Goal: Transaction & Acquisition: Purchase product/service

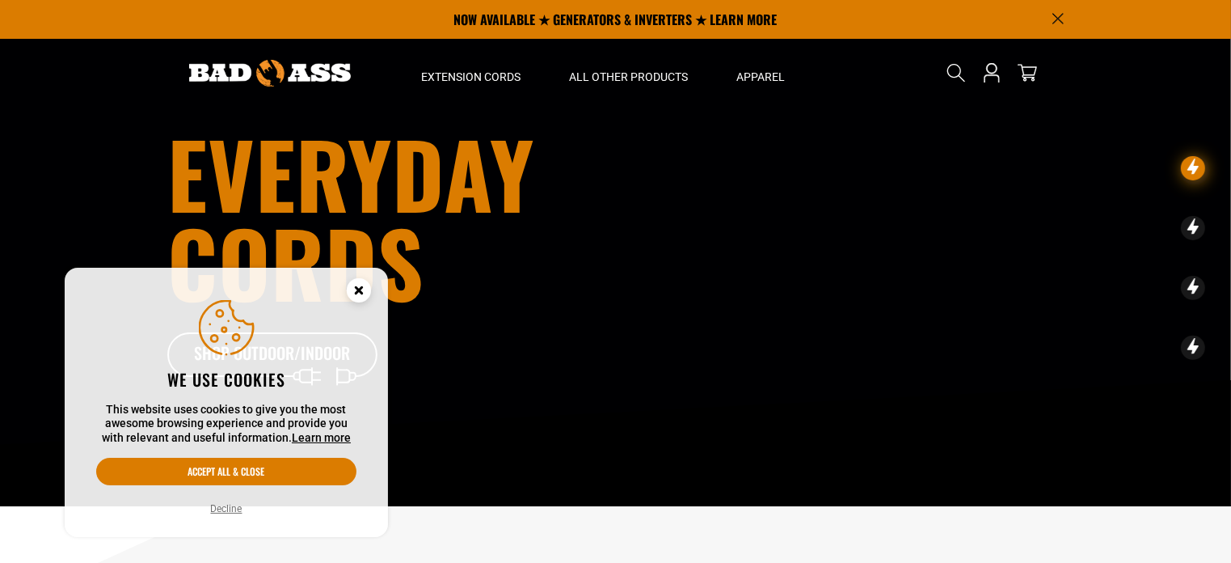
scroll to position [81, 0]
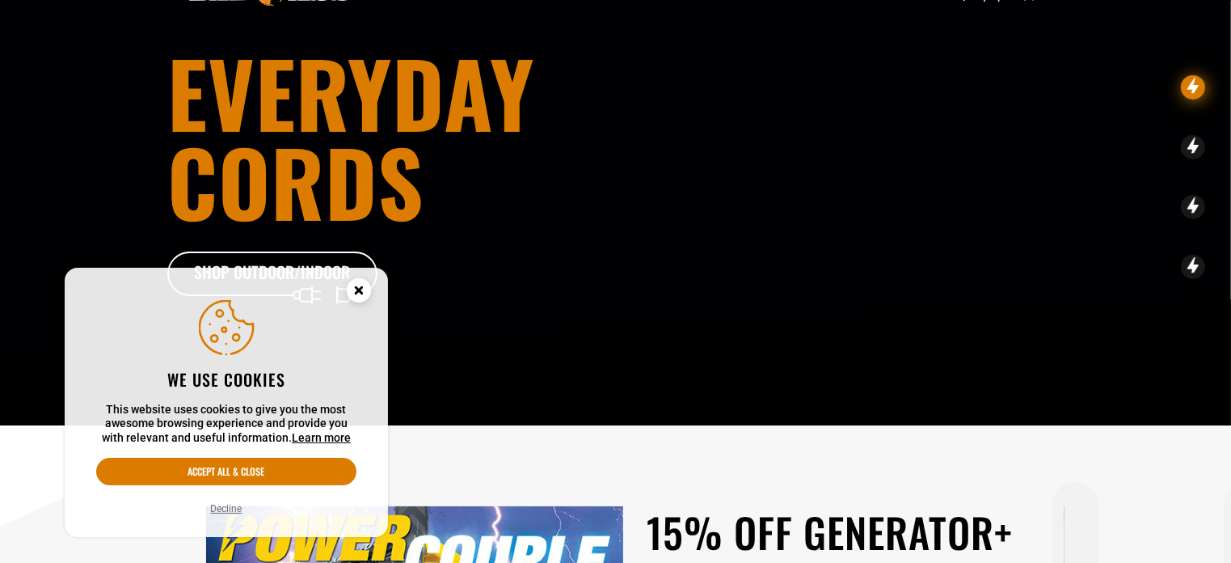
click at [357, 290] on icon "Cookie Consent" at bounding box center [359, 290] width 6 height 6
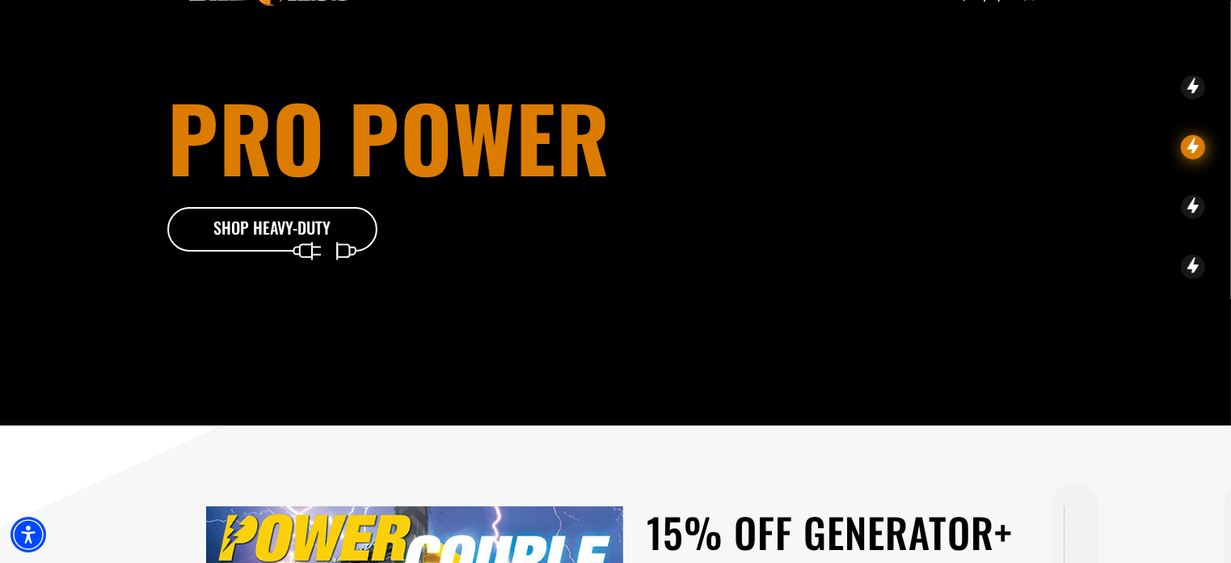
scroll to position [0, 0]
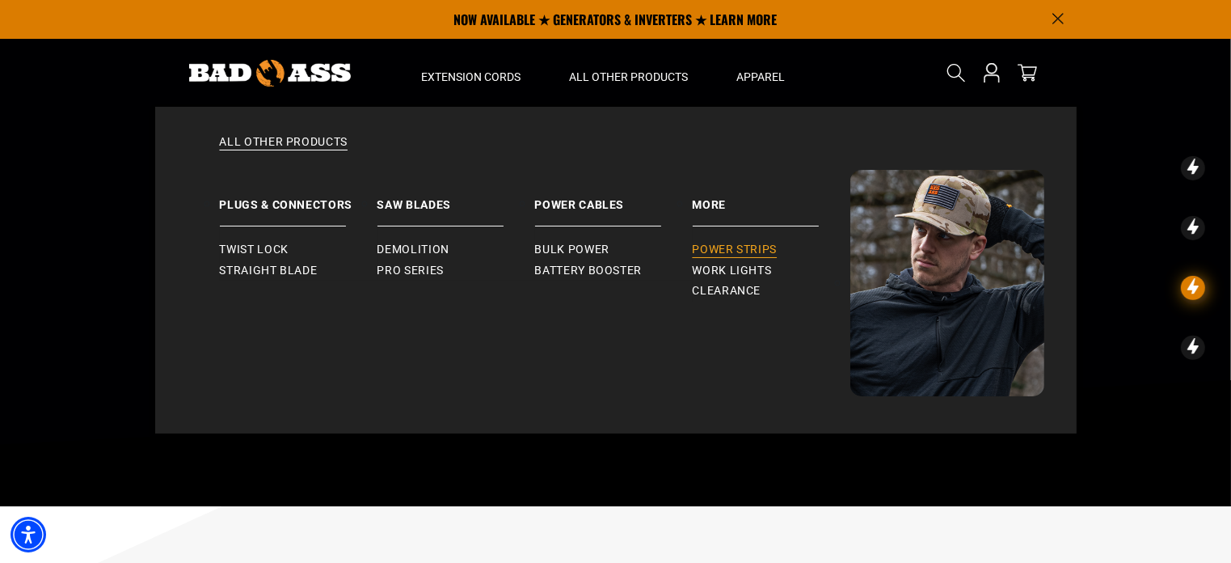
click at [732, 244] on span "Power Strips" at bounding box center [735, 250] width 85 height 15
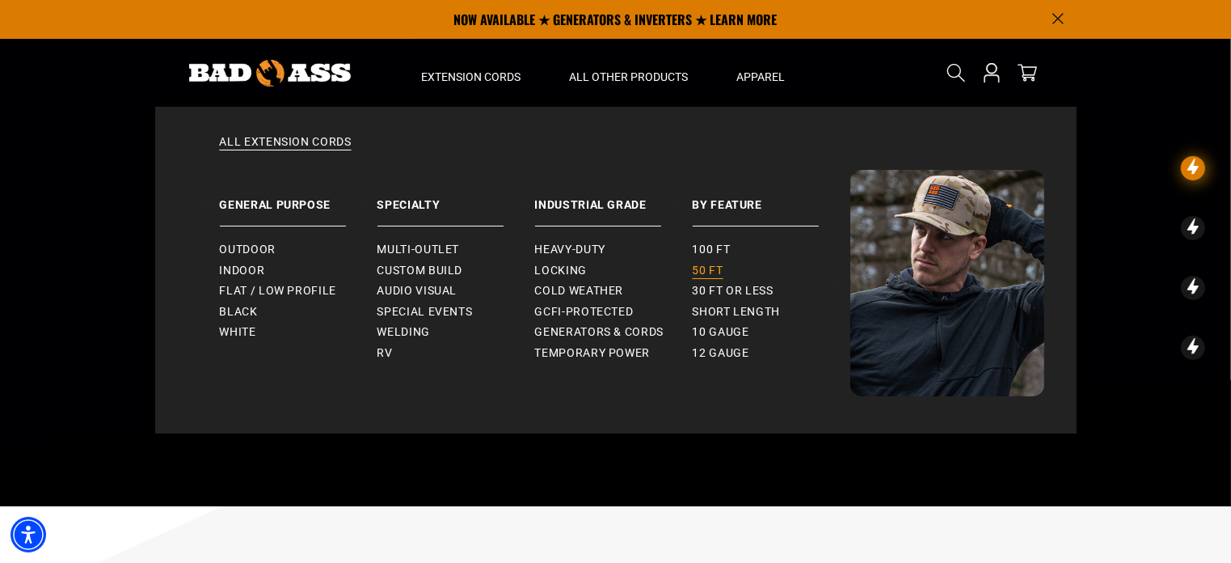
click at [717, 270] on span "50 ft" at bounding box center [708, 271] width 31 height 15
click at [745, 290] on span "30 ft or less" at bounding box center [733, 291] width 81 height 15
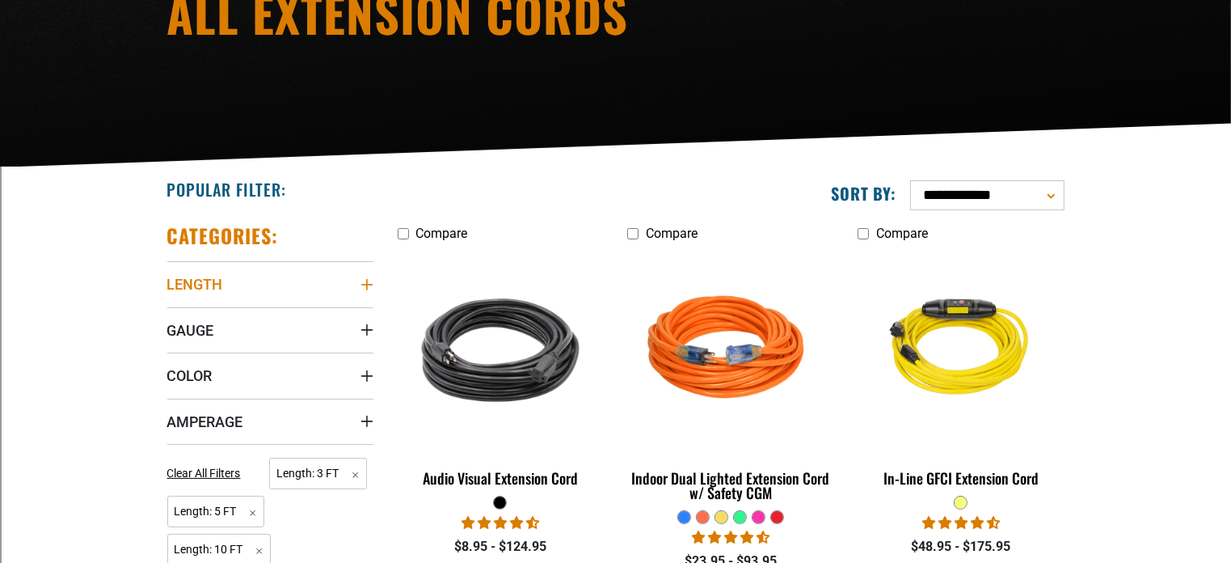
click at [350, 279] on summary "Length" at bounding box center [270, 283] width 206 height 45
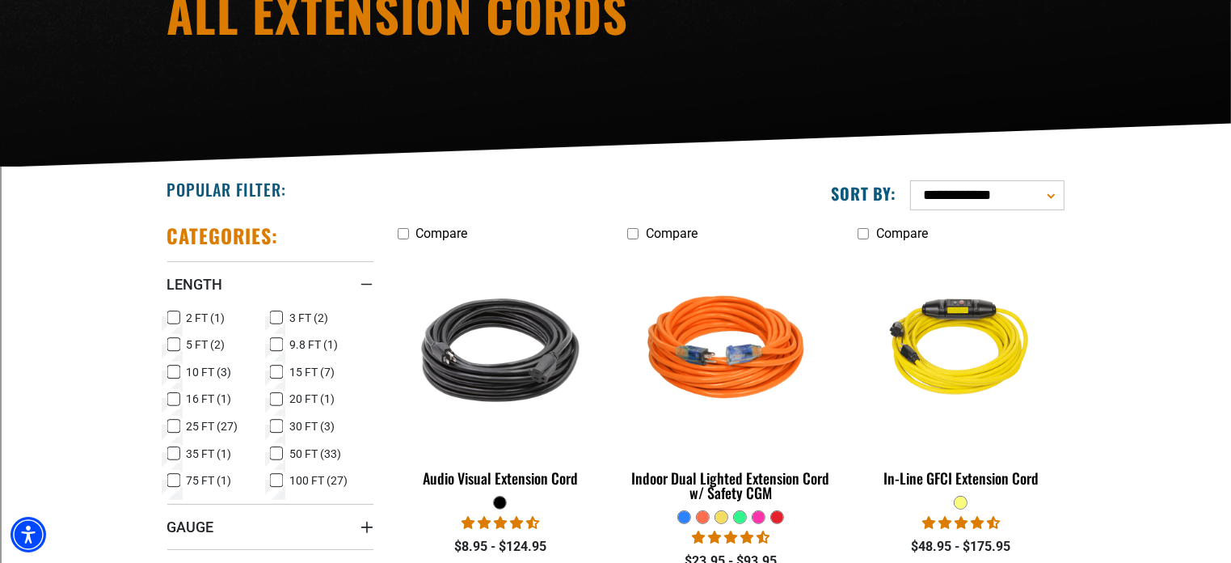
click at [281, 314] on icon at bounding box center [277, 318] width 10 height 9
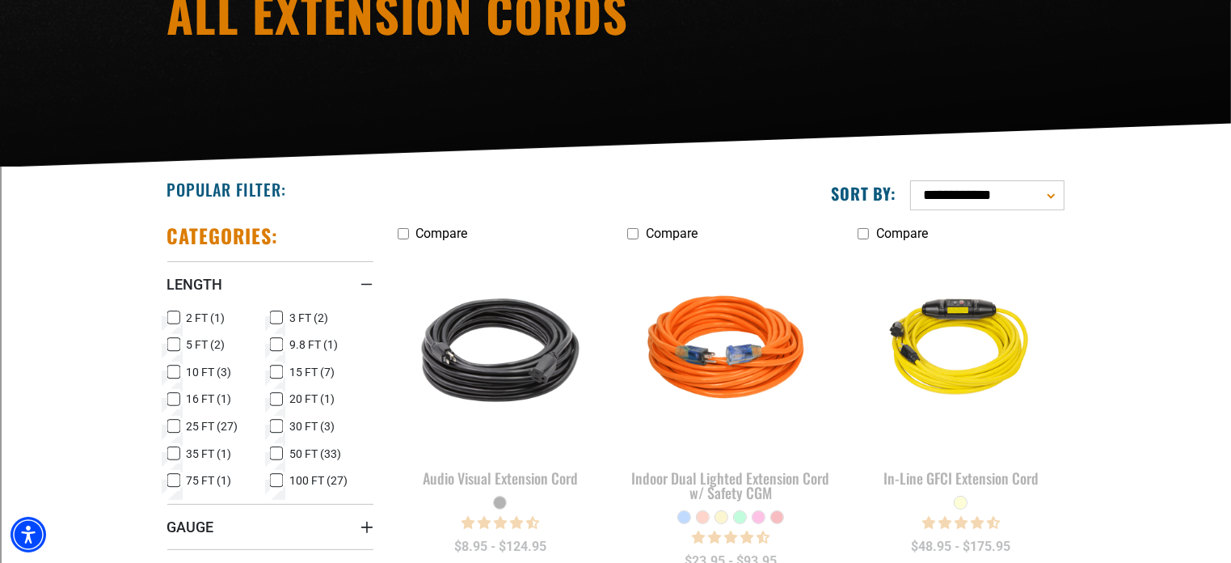
click at [196, 345] on span "5 FT (2)" at bounding box center [206, 344] width 39 height 11
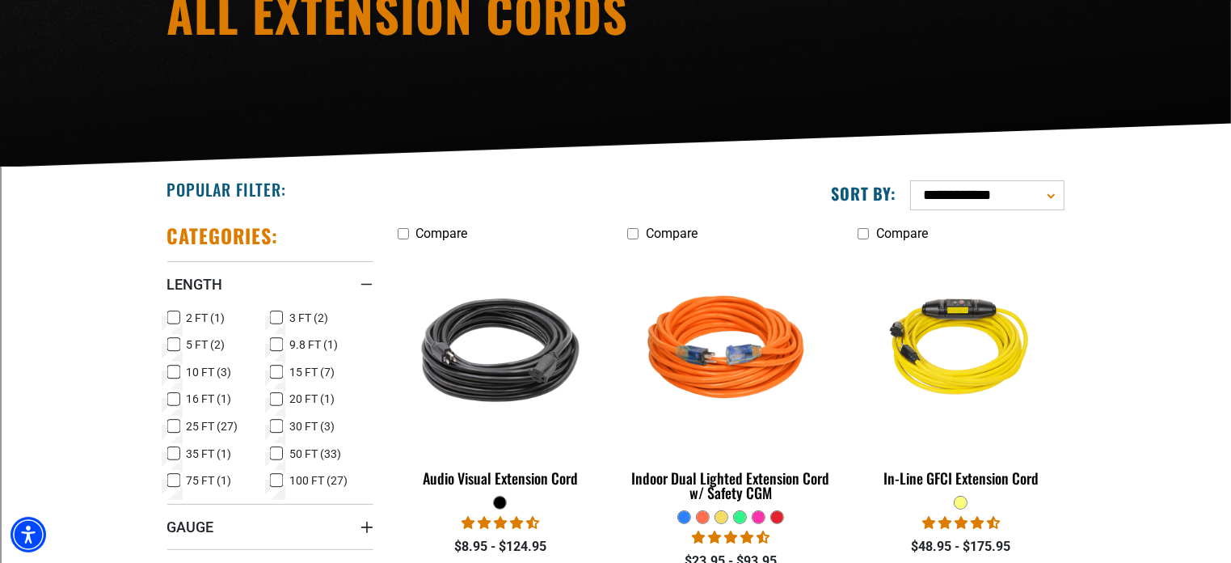
click at [204, 361] on label "10 FT (3) 10 FT (3 products)" at bounding box center [218, 371] width 103 height 21
click at [300, 366] on span "15 FT (7)" at bounding box center [311, 371] width 45 height 11
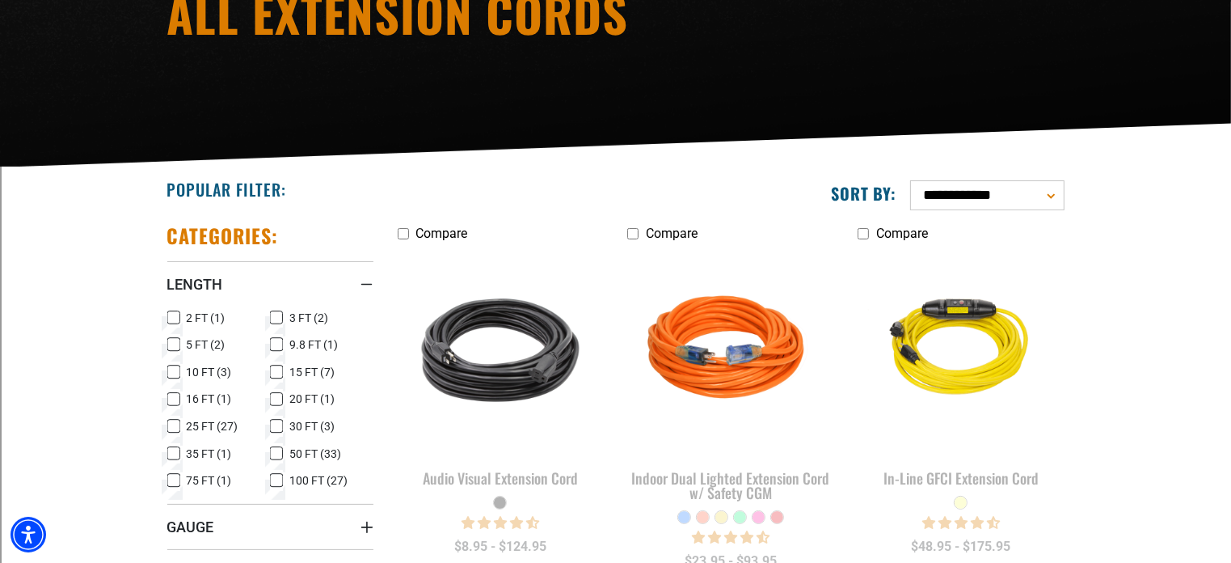
click at [294, 394] on span "20 FT (1)" at bounding box center [311, 398] width 45 height 11
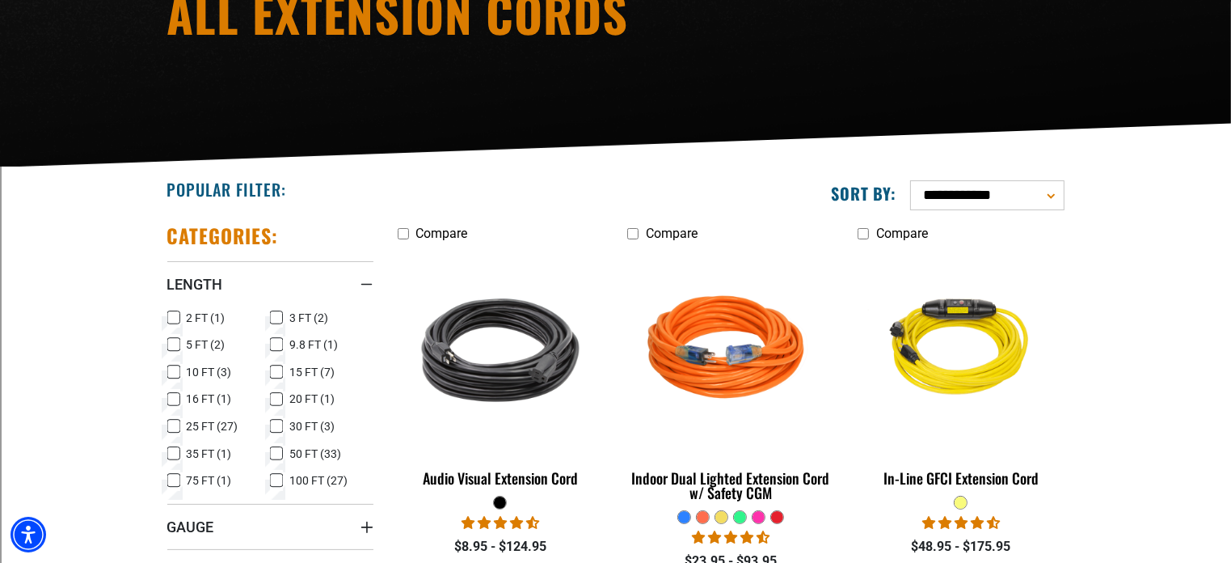
click at [320, 423] on span "30 FT (3)" at bounding box center [311, 425] width 45 height 11
click at [278, 421] on icon at bounding box center [276, 426] width 13 height 21
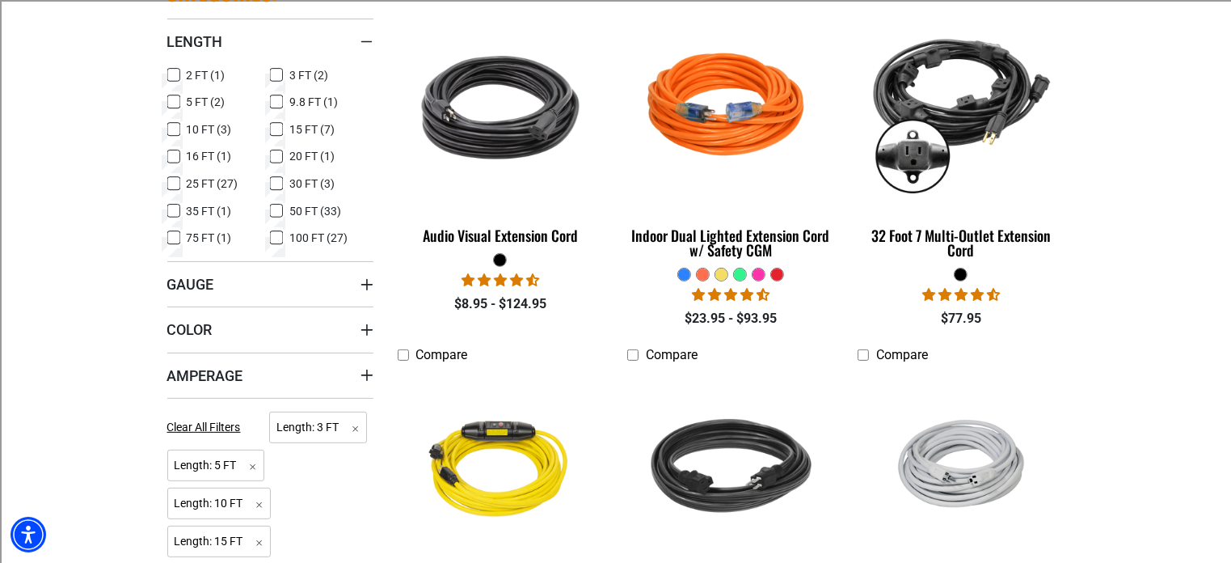
scroll to position [566, 0]
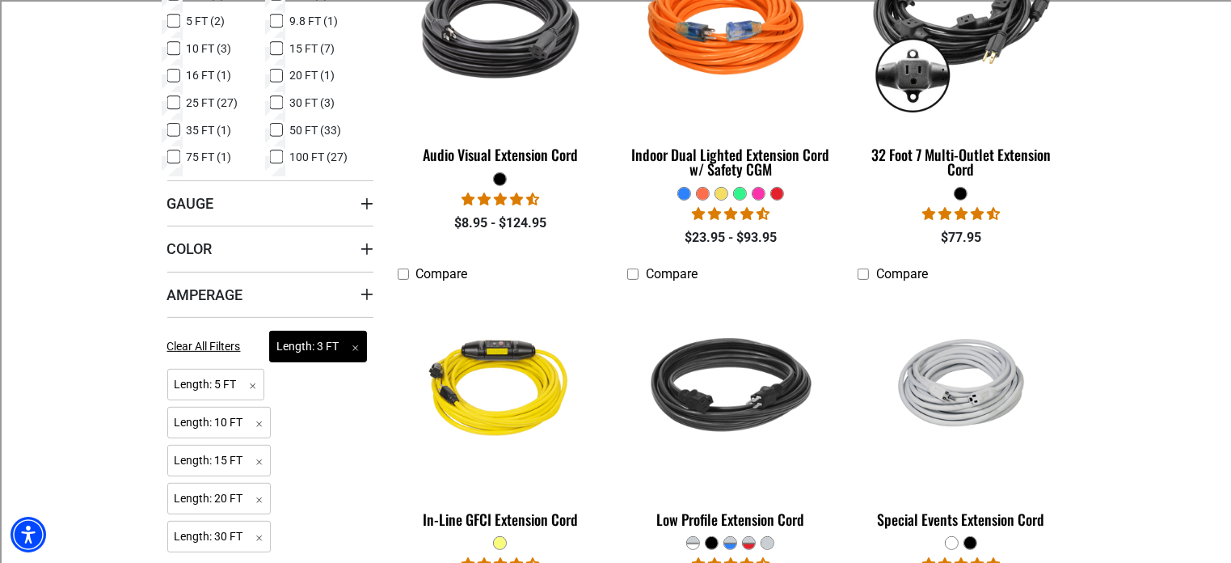
click at [350, 347] on span "Length: 3 FT Remove filter" at bounding box center [318, 347] width 98 height 32
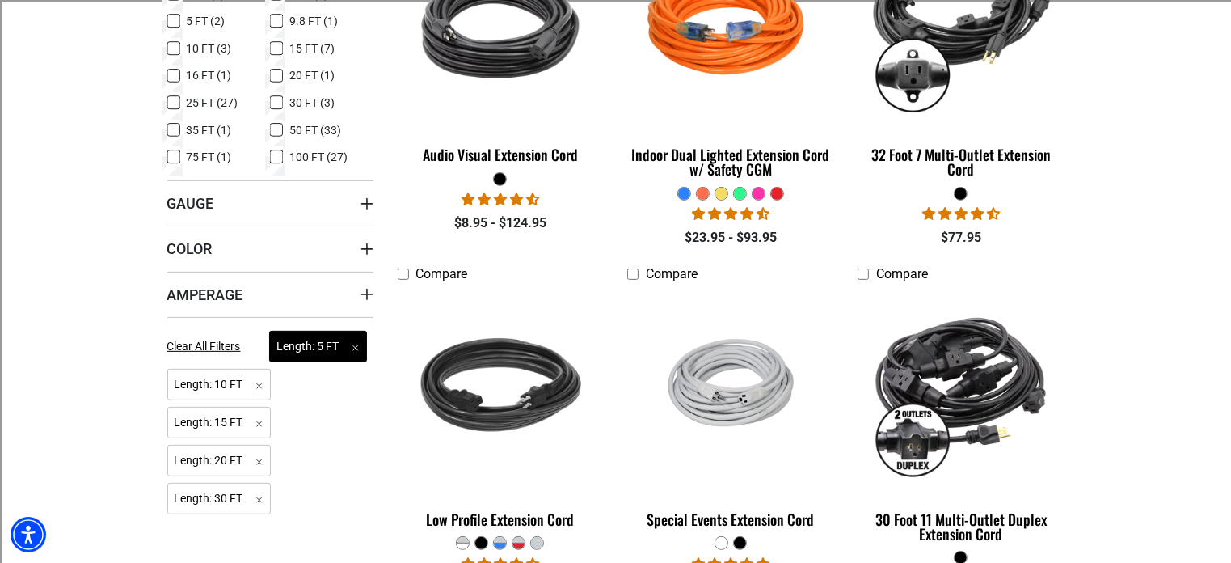
click at [354, 343] on span "Length: 5 FT Remove filter" at bounding box center [318, 347] width 98 height 32
click at [357, 348] on span "Length: 10 FT Remove filter" at bounding box center [315, 347] width 104 height 32
click at [355, 343] on span "Length: 15 FT Remove filter" at bounding box center [315, 347] width 104 height 32
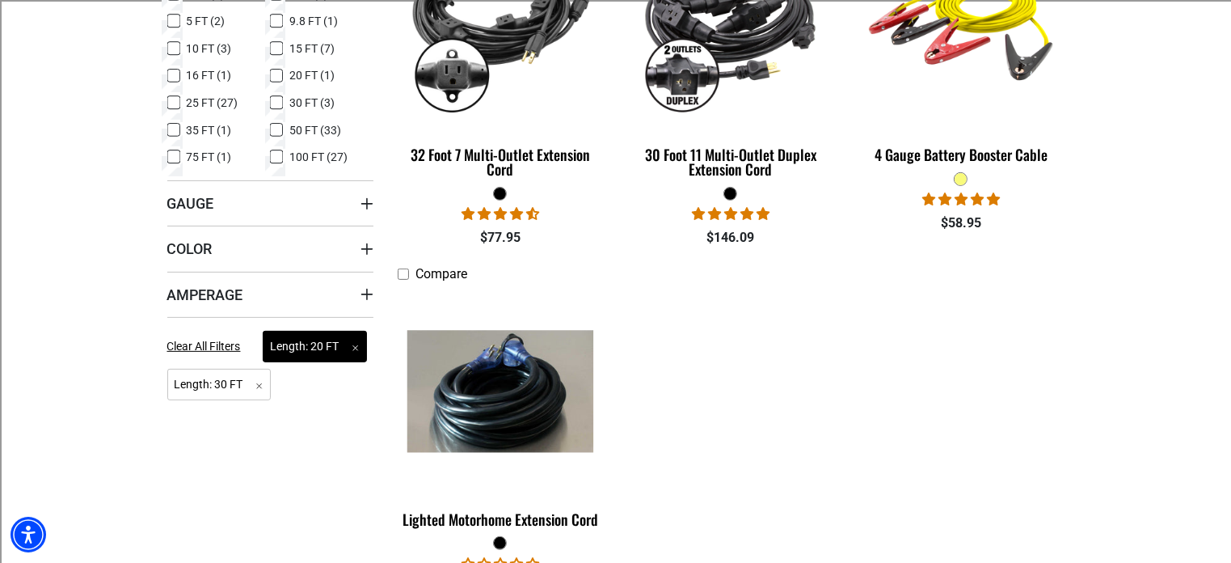
click at [356, 347] on span "Length: 20 FT Remove filter" at bounding box center [315, 347] width 104 height 32
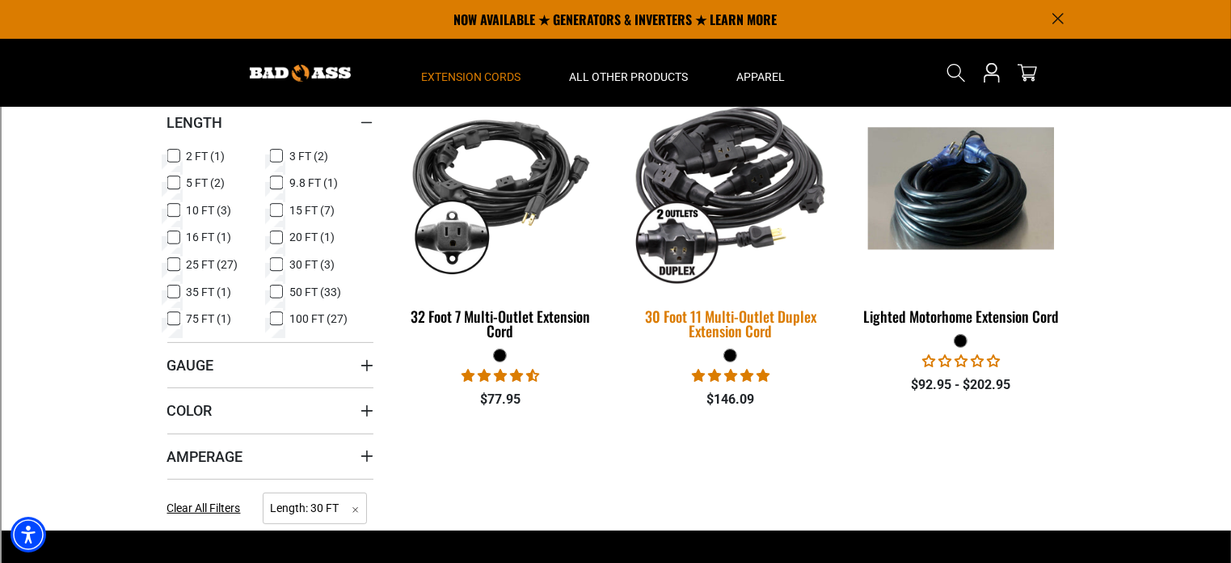
scroll to position [323, 0]
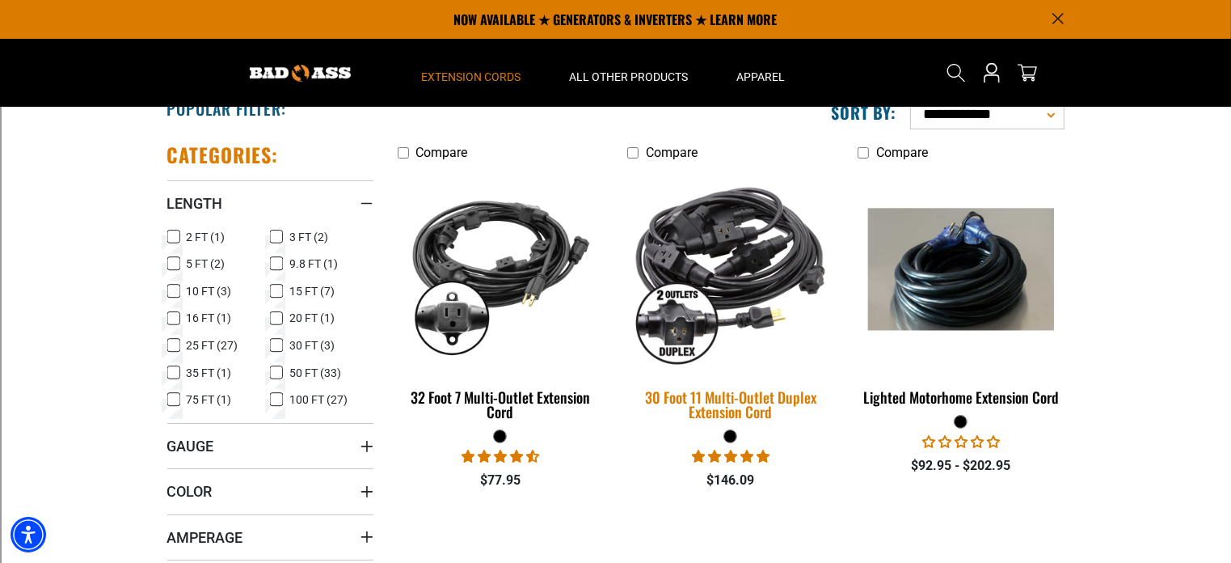
click at [756, 399] on div "30 Foot 11 Multi-Outlet Duplex Extension Cord" at bounding box center [730, 404] width 206 height 29
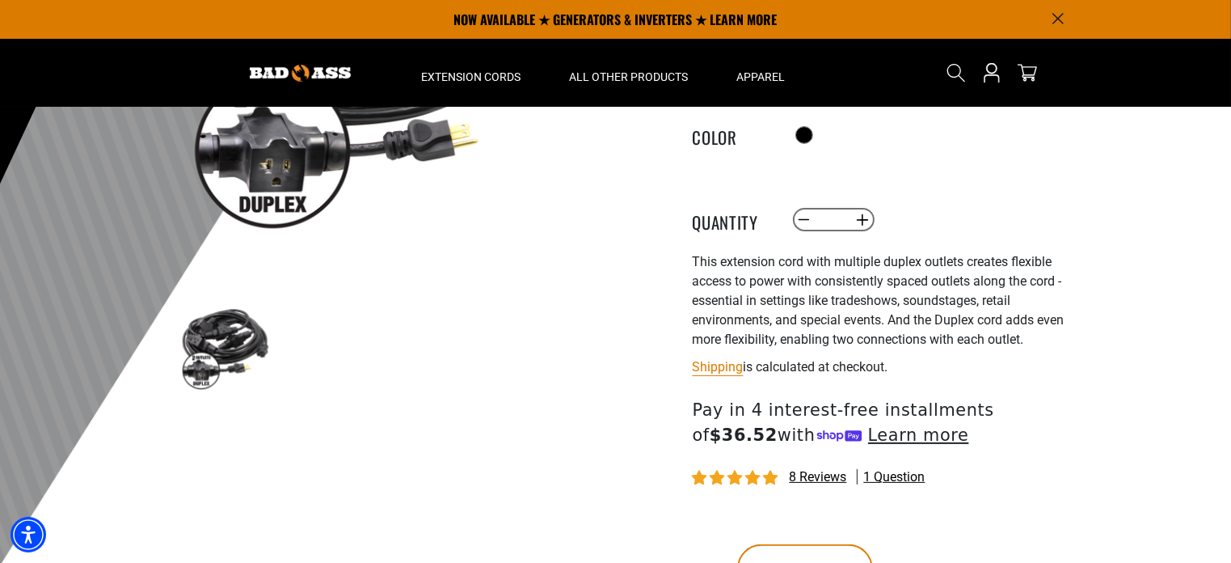
scroll to position [243, 0]
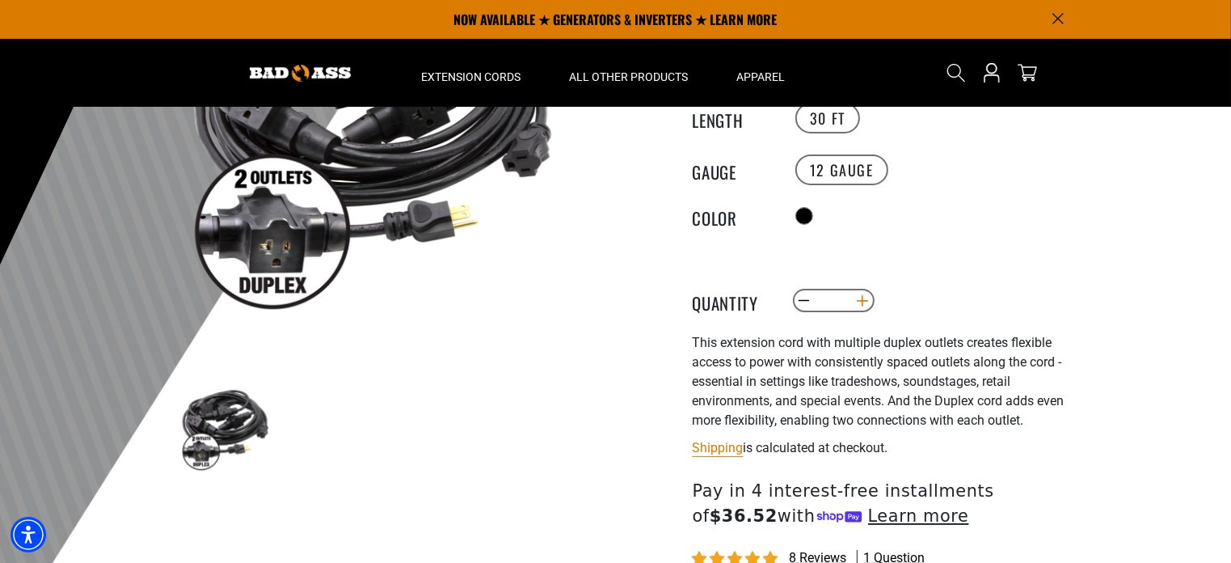
click at [866, 303] on button "Increase quantity for 30 Foot 11 Multi-Outlet Duplex Extension Cord" at bounding box center [862, 300] width 25 height 27
type input "*"
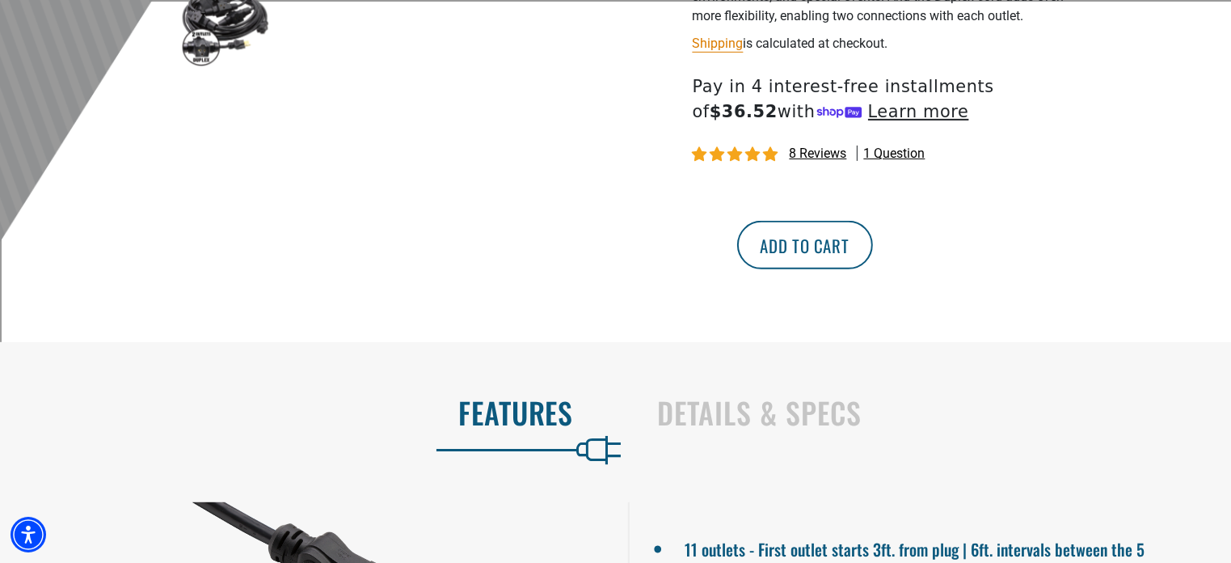
click at [873, 247] on button "Add to cart" at bounding box center [805, 245] width 136 height 49
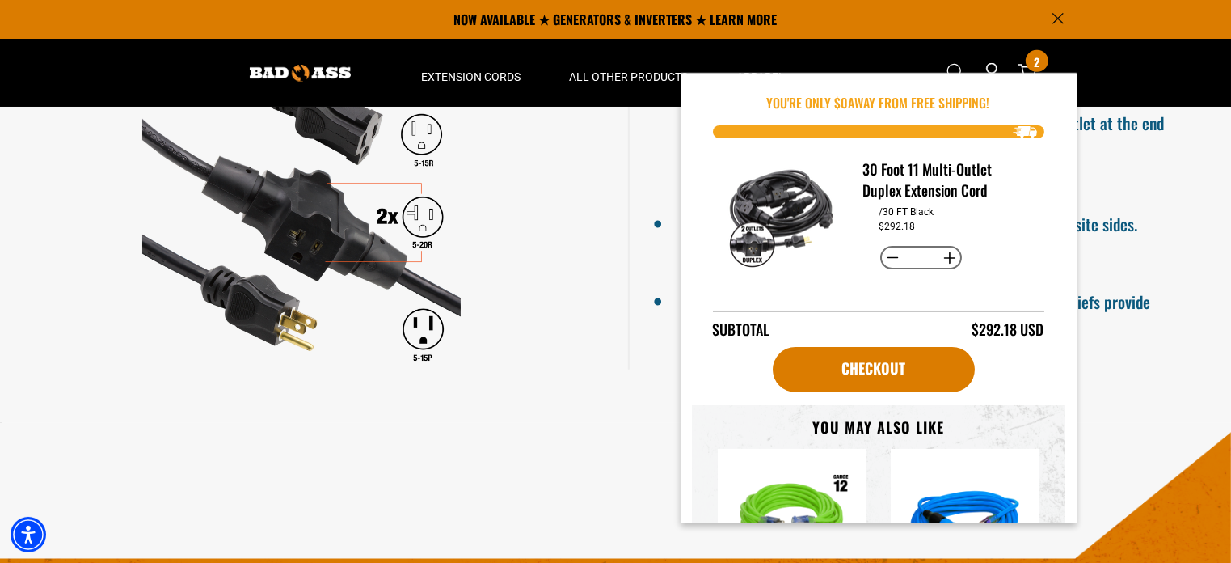
scroll to position [1017, 0]
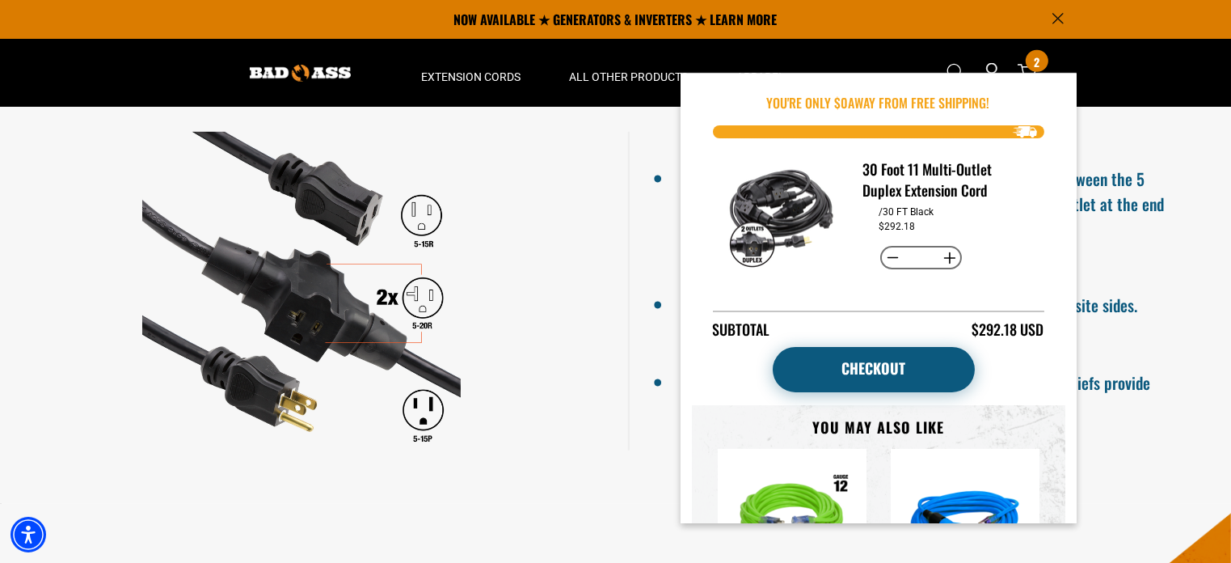
click at [931, 365] on link "Checkout" at bounding box center [874, 369] width 202 height 45
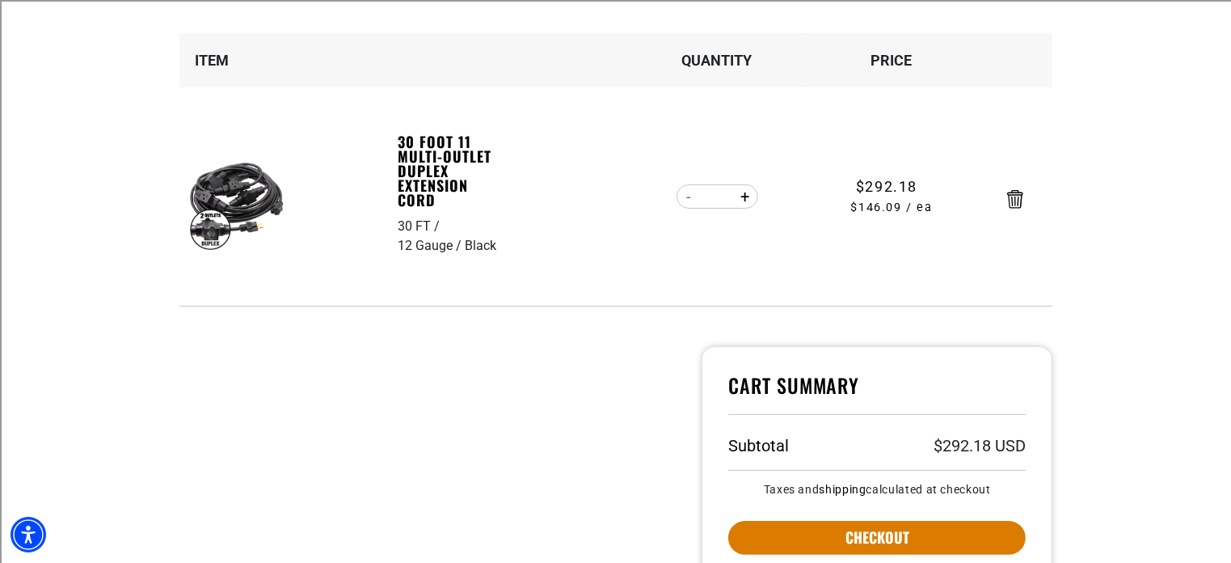
scroll to position [404, 0]
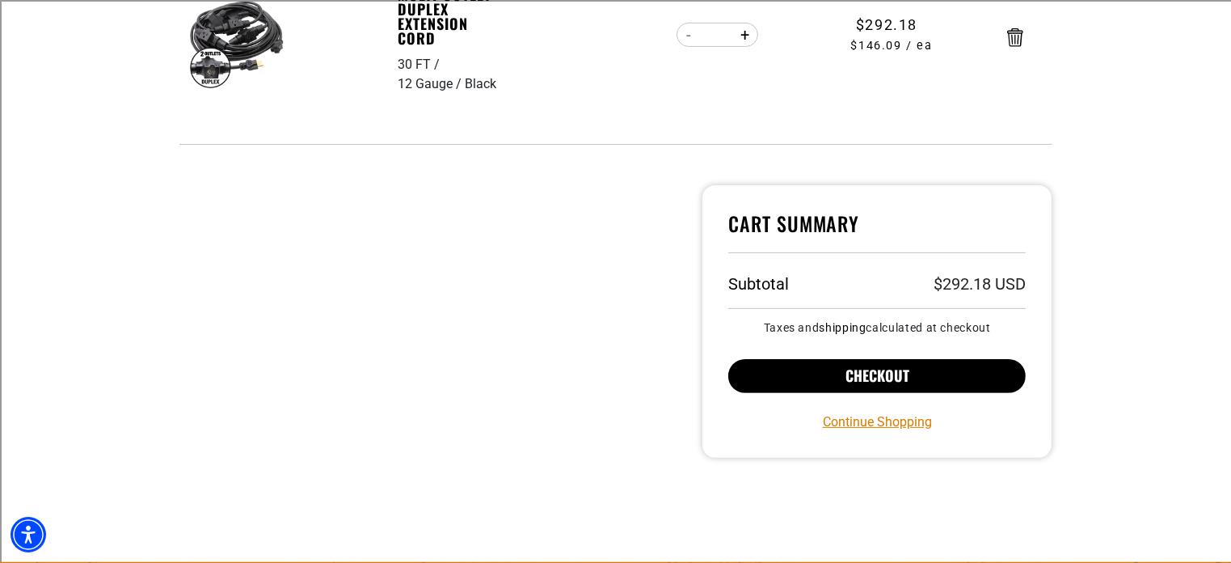
click at [977, 372] on button "Checkout" at bounding box center [877, 376] width 298 height 34
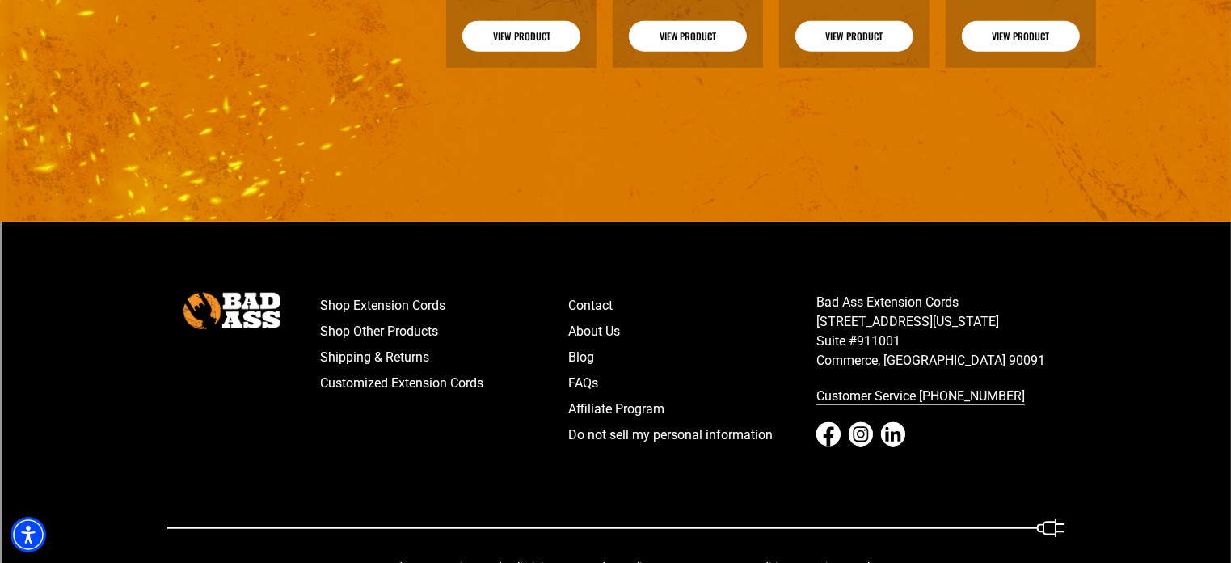
scroll to position [1420, 0]
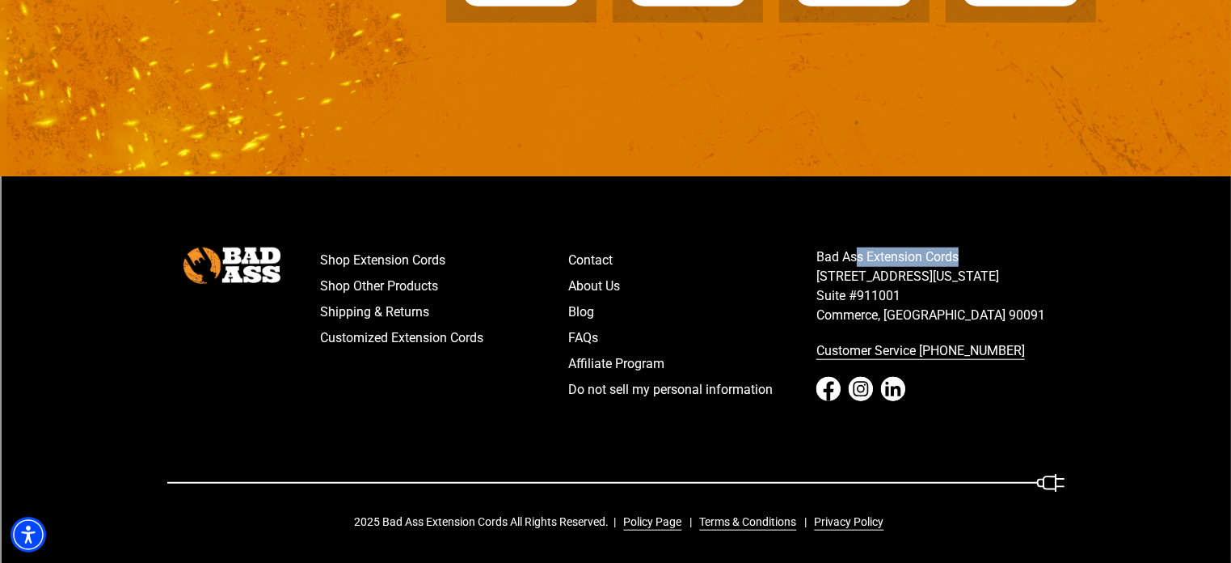
drag, startPoint x: 958, startPoint y: 253, endPoint x: 857, endPoint y: 258, distance: 101.2
click at [857, 258] on p "Bad Ass Extension Cords 5670 East Washington Blvd. Suite #911001 Commerce, CA 9…" at bounding box center [940, 286] width 248 height 78
drag, startPoint x: 818, startPoint y: 271, endPoint x: 979, endPoint y: 279, distance: 161.1
click at [979, 279] on p "Bad Ass Extension Cords 5670 East Washington Blvd. Suite #911001 Commerce, CA 9…" at bounding box center [940, 286] width 248 height 78
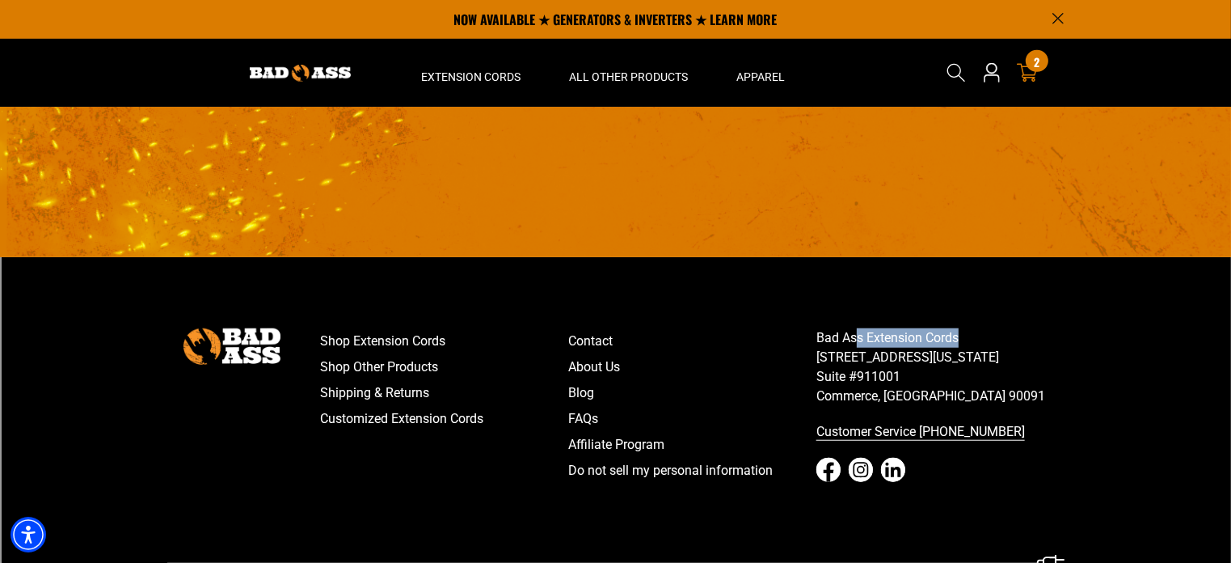
click at [1029, 61] on div "2 2 items" at bounding box center [1037, 61] width 22 height 22
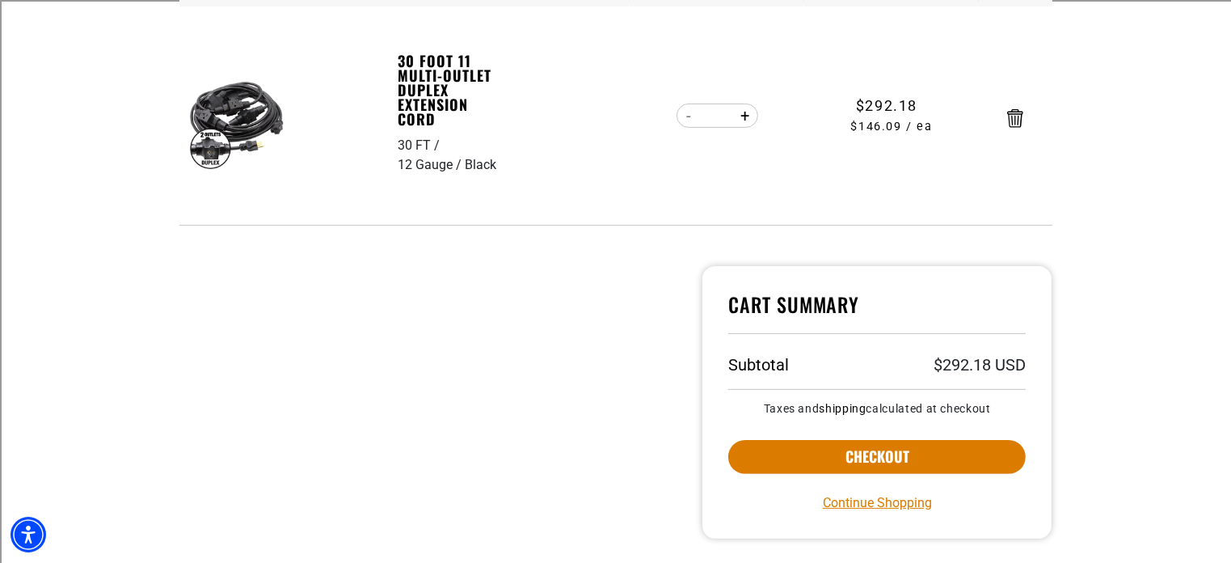
scroll to position [566, 0]
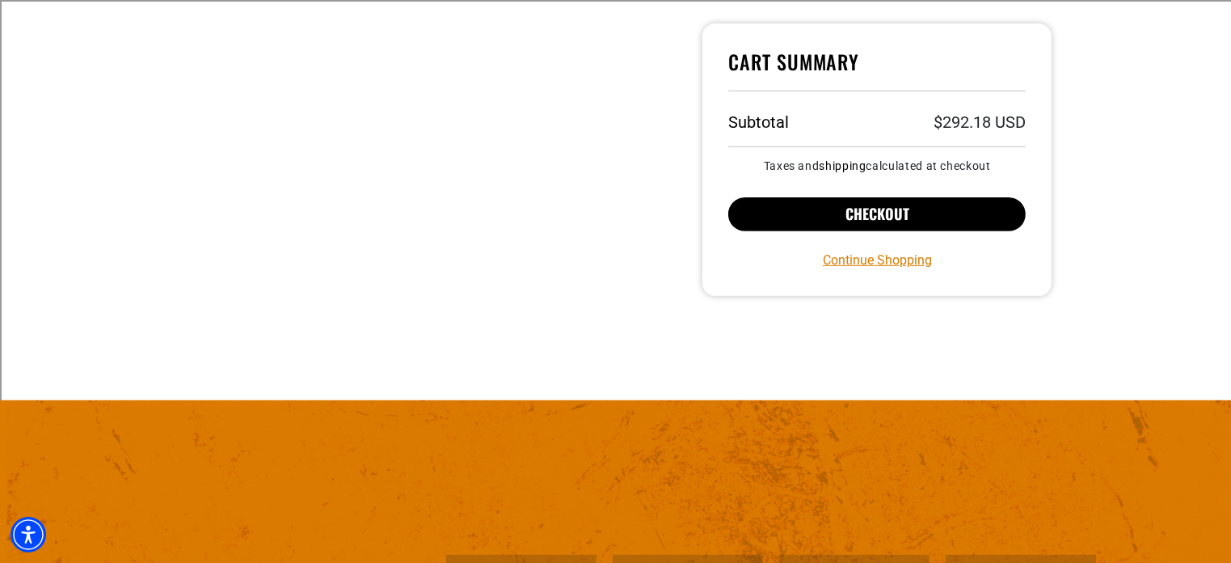
click at [959, 224] on button "Checkout" at bounding box center [877, 214] width 298 height 34
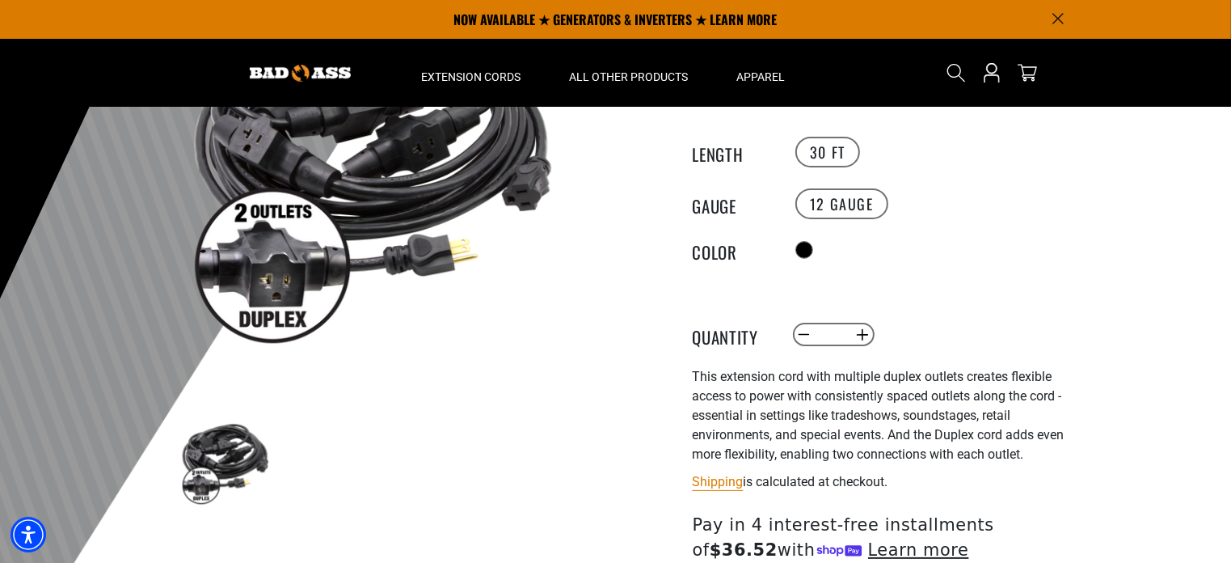
scroll to position [47, 0]
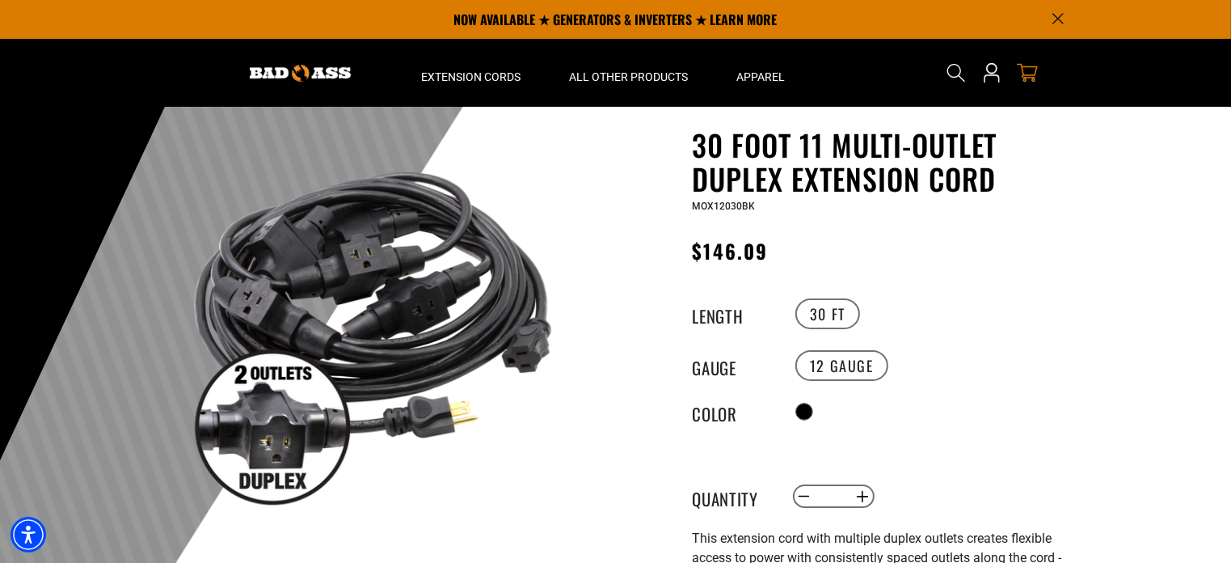
click at [1022, 70] on icon "cart" at bounding box center [1027, 72] width 21 height 21
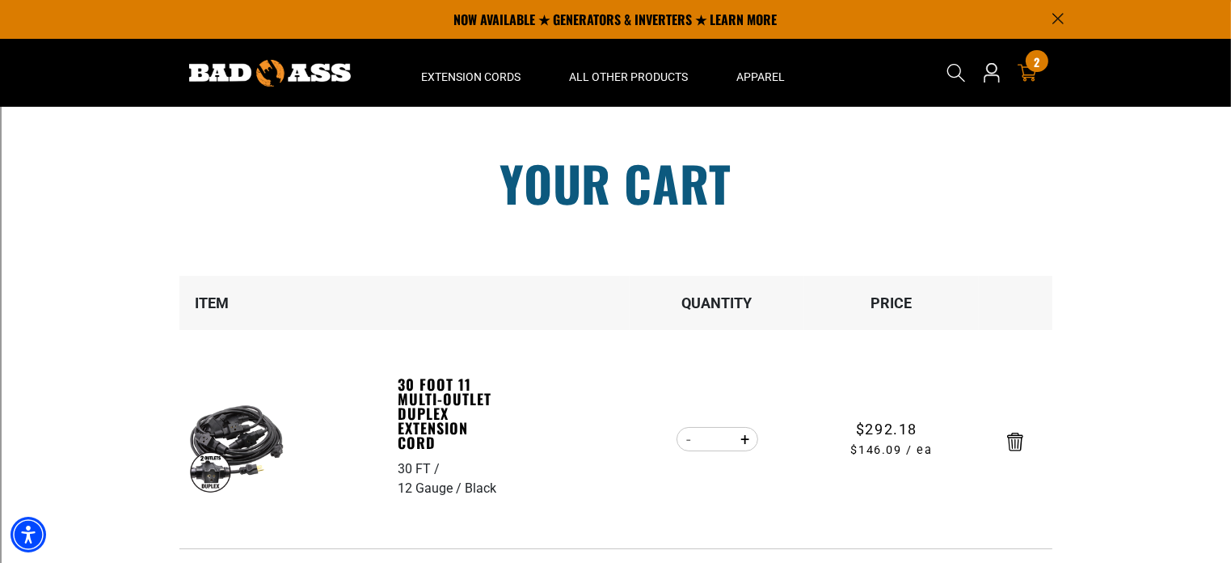
scroll to position [323, 0]
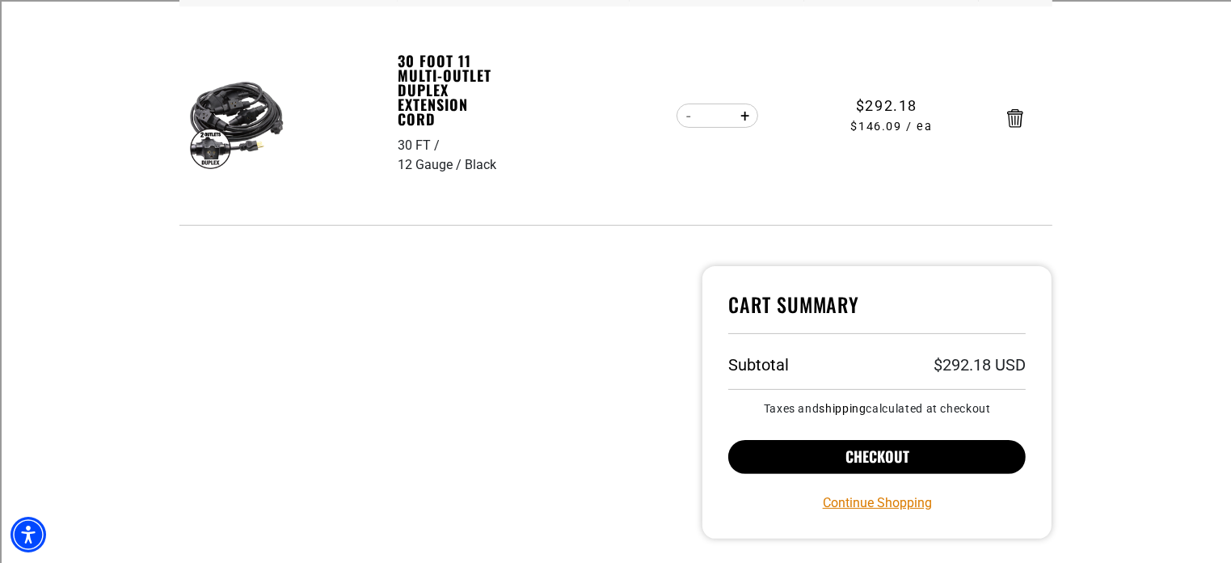
click at [888, 453] on button "Checkout" at bounding box center [877, 457] width 298 height 34
